Goal: Complete application form: Complete application form

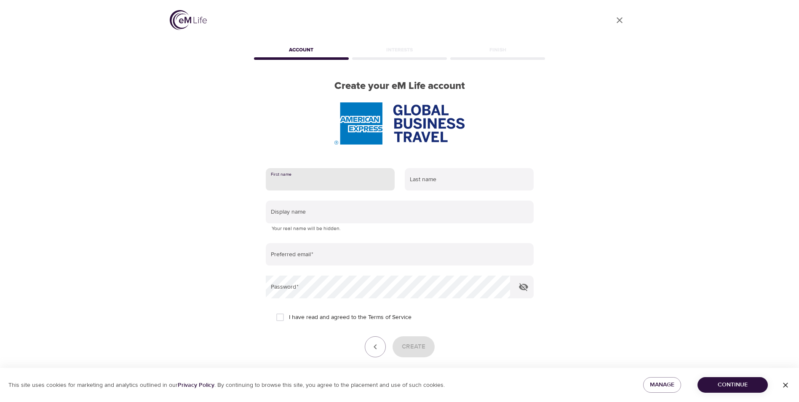
click at [299, 187] on input "text" at bounding box center [330, 179] width 129 height 23
type input "Catherine"
type input "Craine"
type input "kcat2260"
type input "catherine.j.craine1@amexgbt.com"
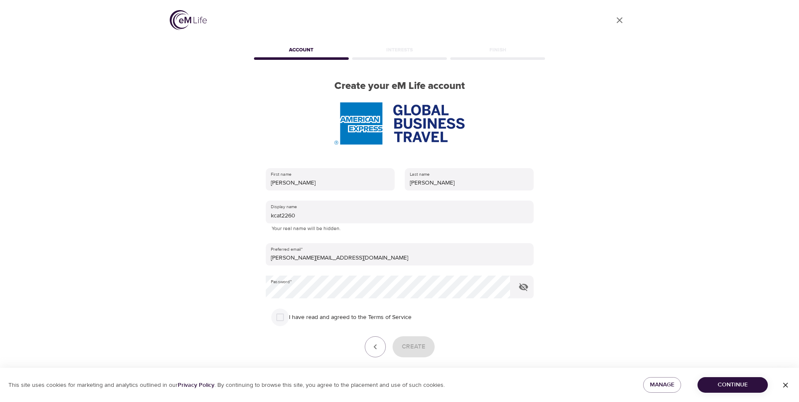
drag, startPoint x: 281, startPoint y: 319, endPoint x: 372, endPoint y: 335, distance: 93.3
click at [281, 319] on input "I have read and agreed to the Terms of Service" at bounding box center [280, 317] width 18 height 18
checkbox input "true"
click at [410, 345] on span "Create" at bounding box center [414, 346] width 24 height 11
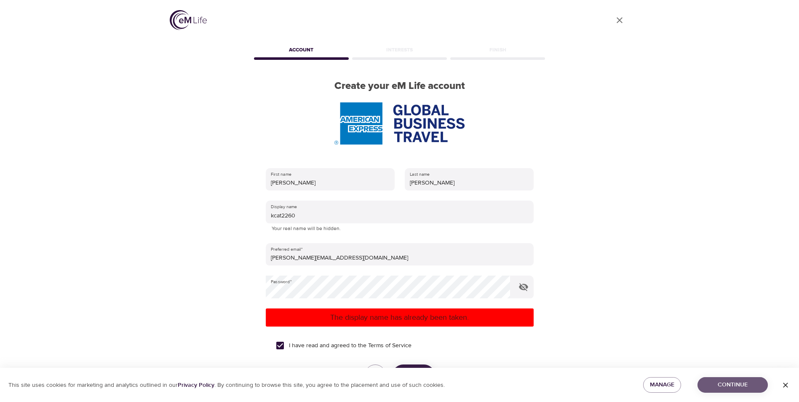
click at [727, 387] on span "Continue" at bounding box center [732, 385] width 57 height 11
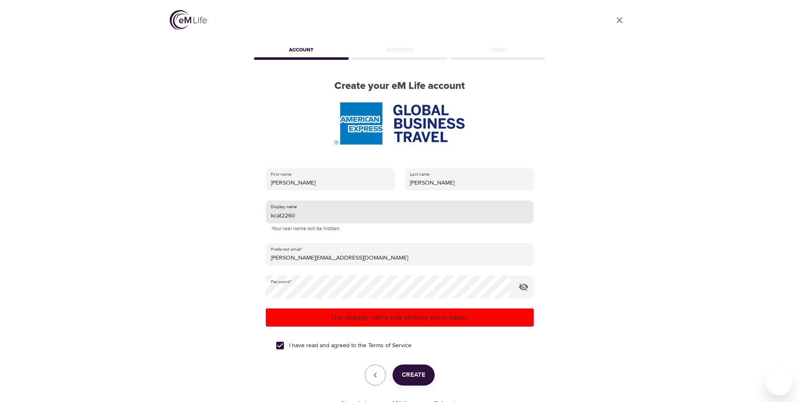
click at [297, 214] on input "kcat2260" at bounding box center [400, 212] width 268 height 23
drag, startPoint x: 273, startPoint y: 216, endPoint x: 267, endPoint y: 216, distance: 6.3
click at [267, 216] on input "kcat2260" at bounding box center [400, 212] width 268 height 23
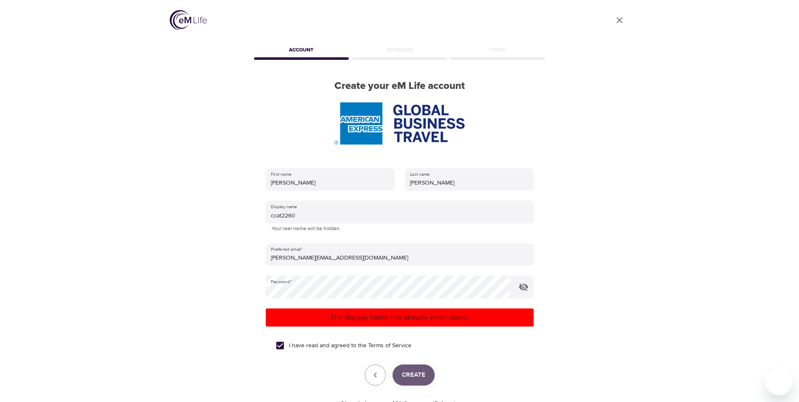
click at [411, 377] on span "Create" at bounding box center [414, 374] width 24 height 11
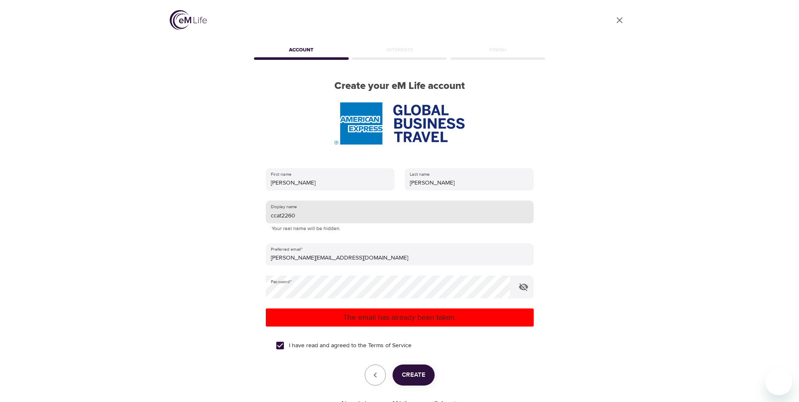
click at [273, 214] on input "ccat2260" at bounding box center [400, 212] width 268 height 23
click at [522, 287] on icon "button" at bounding box center [524, 287] width 10 height 10
type input "kcat2260"
click at [372, 371] on icon "button" at bounding box center [375, 375] width 10 height 10
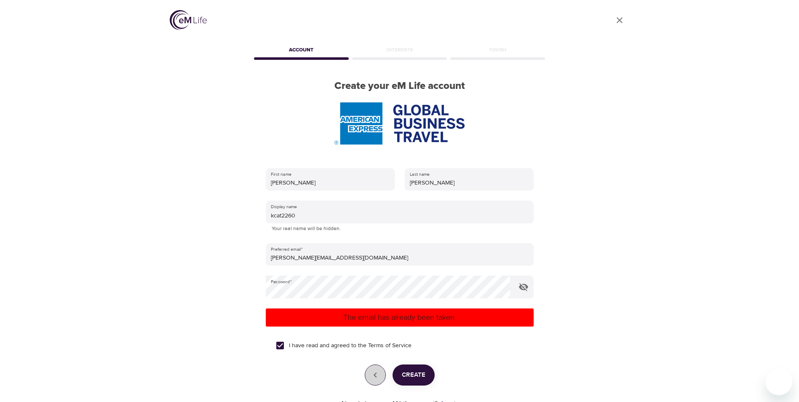
click at [374, 377] on icon "button" at bounding box center [375, 375] width 10 height 10
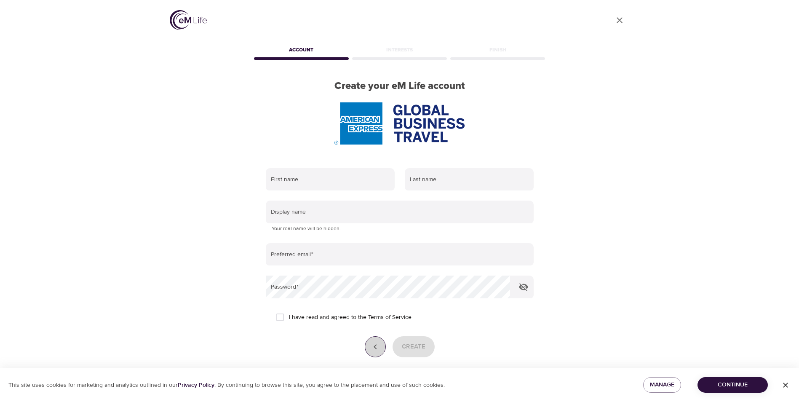
click at [376, 344] on icon "button" at bounding box center [375, 347] width 10 height 10
